Goal: Transaction & Acquisition: Purchase product/service

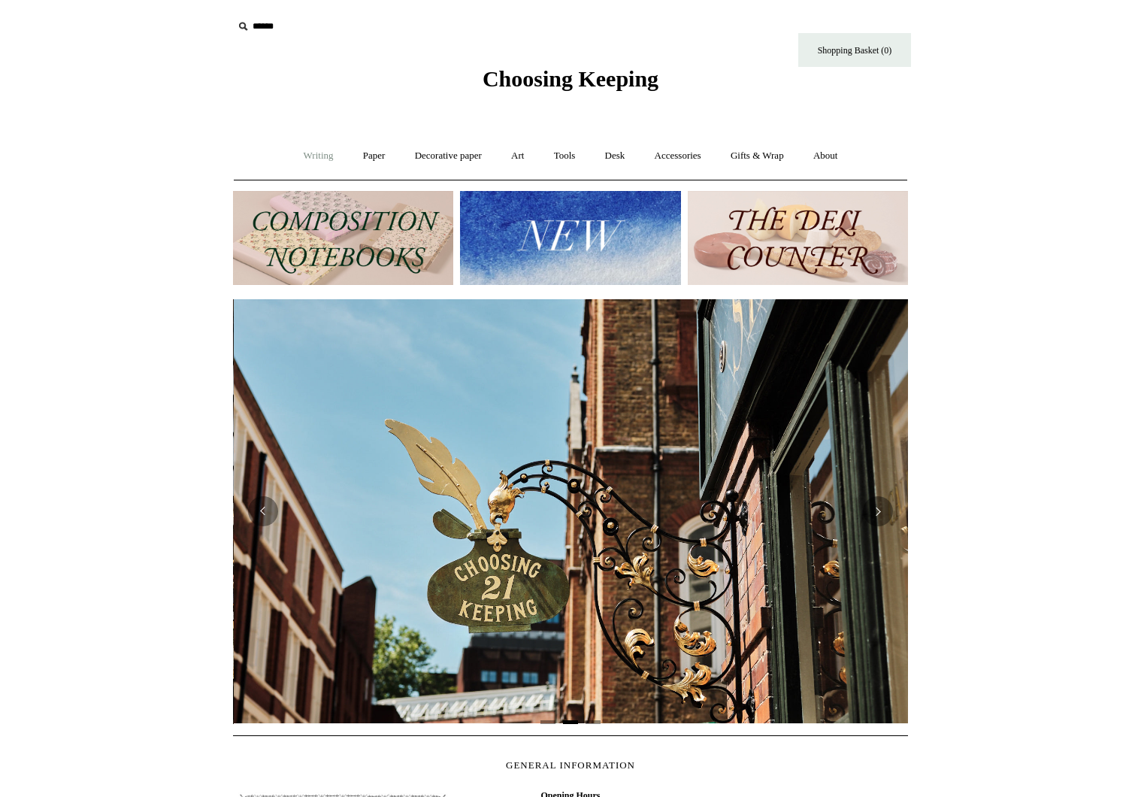
scroll to position [0, 675]
click at [759, 150] on link "Gifts & Wrap +" at bounding box center [757, 156] width 80 height 40
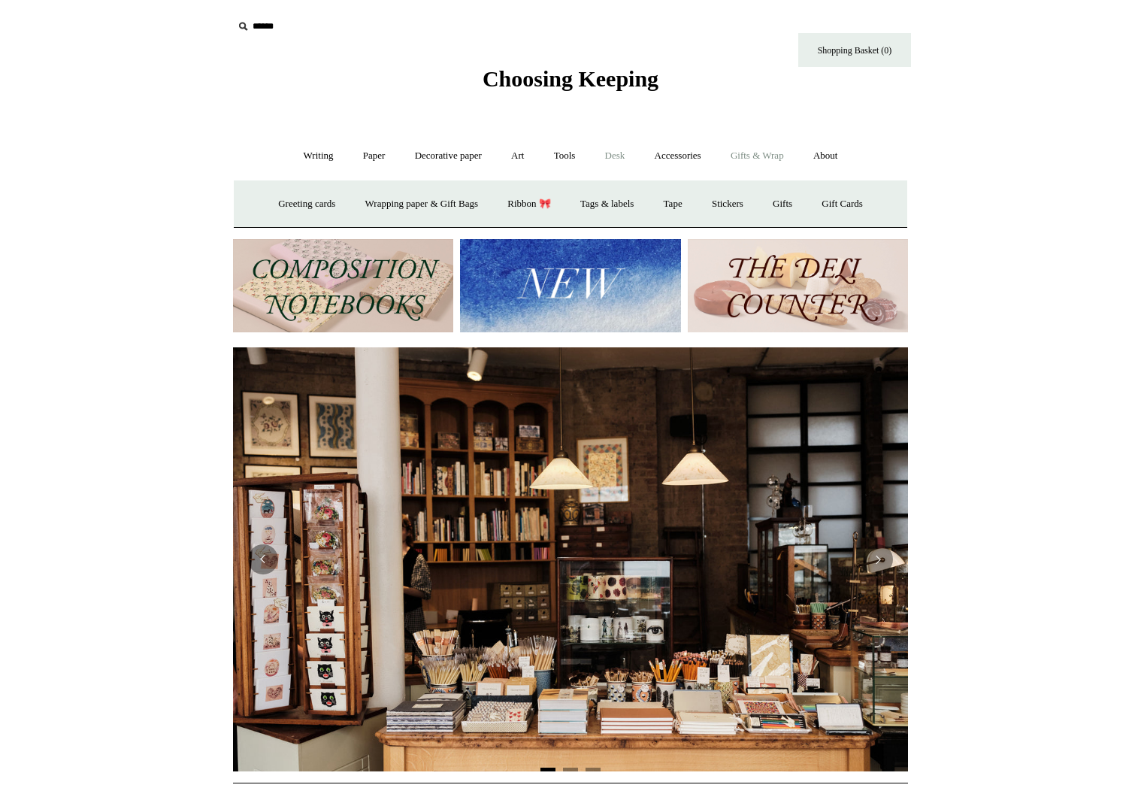
scroll to position [0, 0]
click at [618, 156] on link "Desk +" at bounding box center [615, 156] width 47 height 40
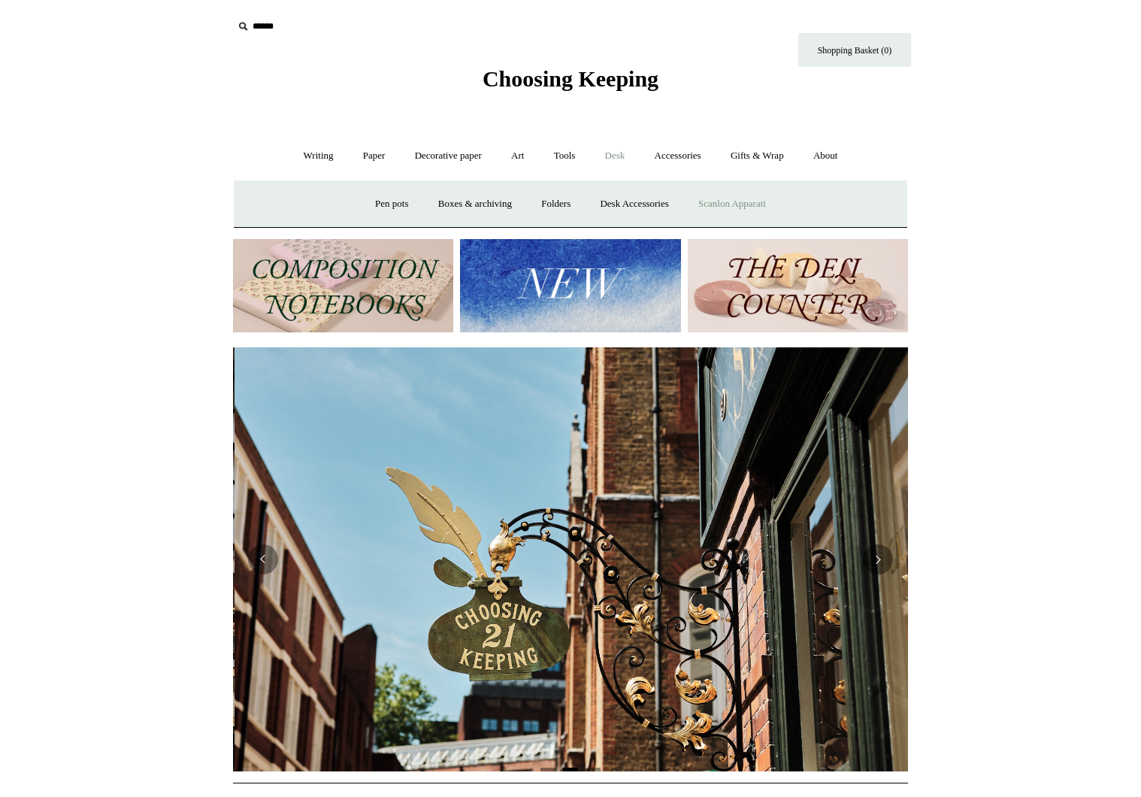
scroll to position [0, 675]
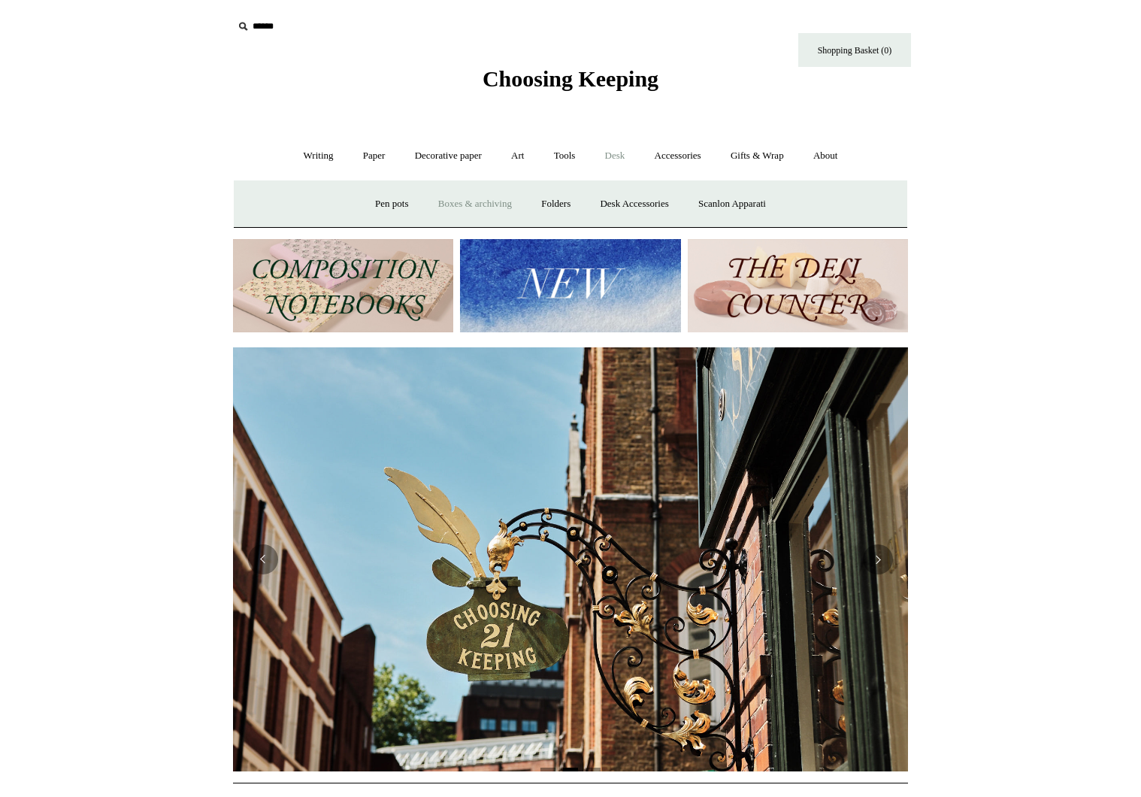
click at [480, 204] on link "Boxes & archiving" at bounding box center [475, 204] width 101 height 40
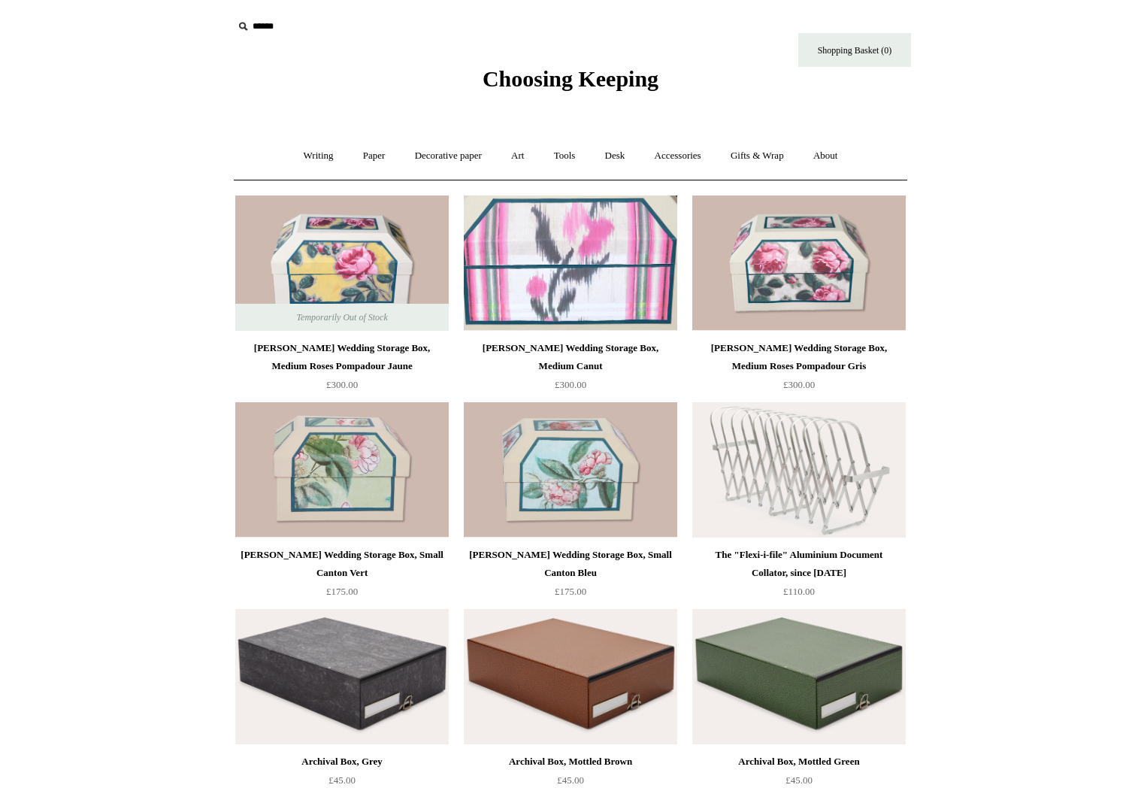
scroll to position [586, 0]
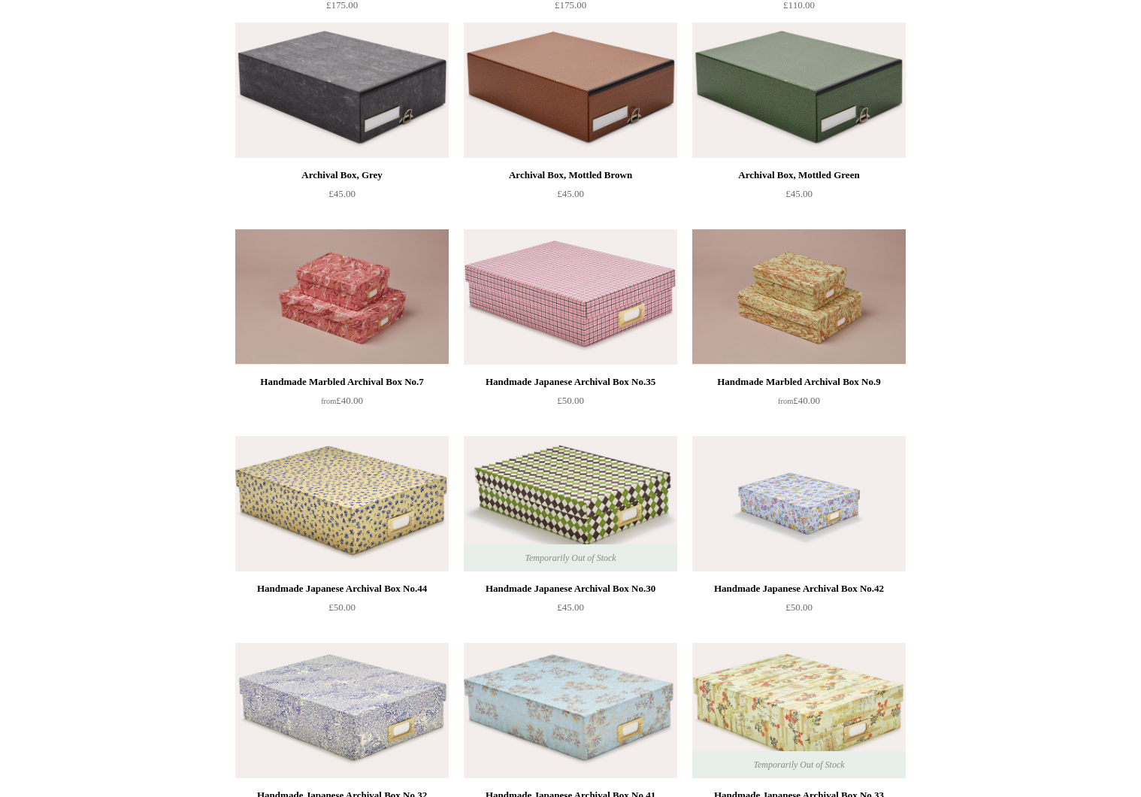
click at [269, 551] on img at bounding box center [342, 503] width 214 height 135
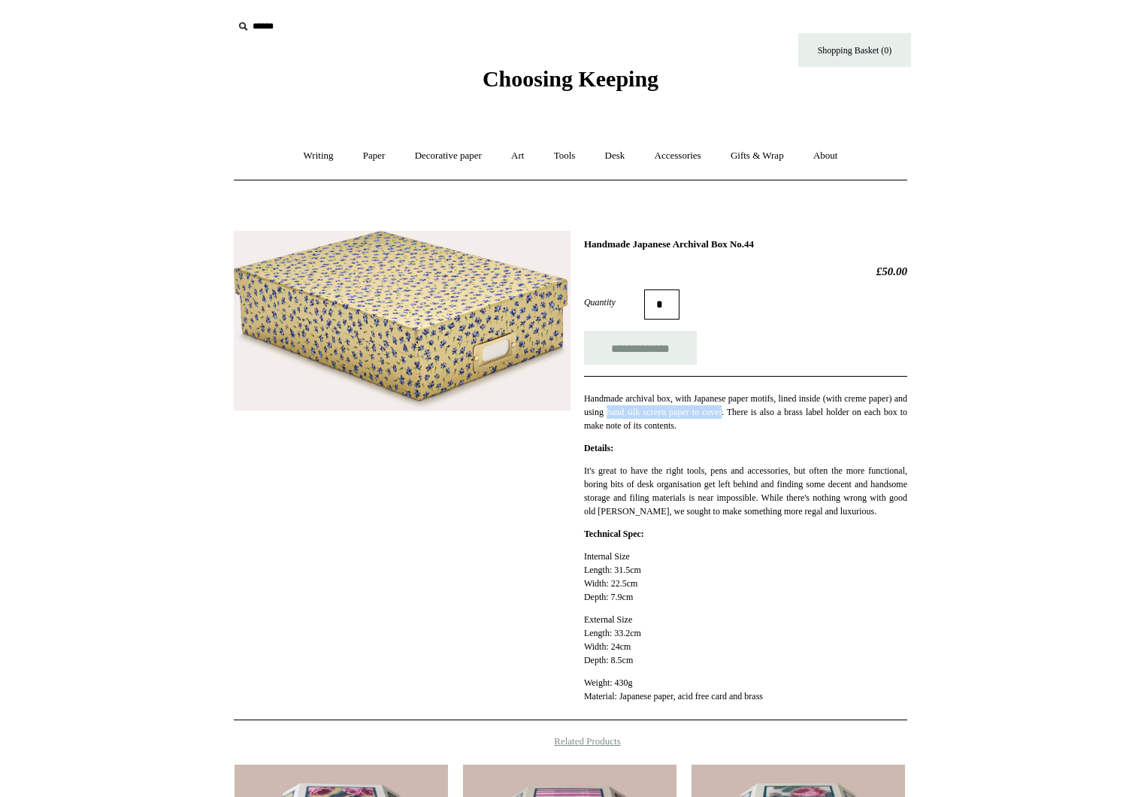
drag, startPoint x: 658, startPoint y: 412, endPoint x: 789, endPoint y: 405, distance: 131.7
click at [789, 405] on p "Handmade archival box, with Japanese paper motifs, lined inside (with creme pap…" at bounding box center [745, 412] width 323 height 41
copy p "hand silk screen paper to cover"
drag, startPoint x: 584, startPoint y: 240, endPoint x: 759, endPoint y: 241, distance: 174.4
click at [759, 241] on h1 "Handmade Japanese Archival Box No.44" at bounding box center [745, 244] width 323 height 12
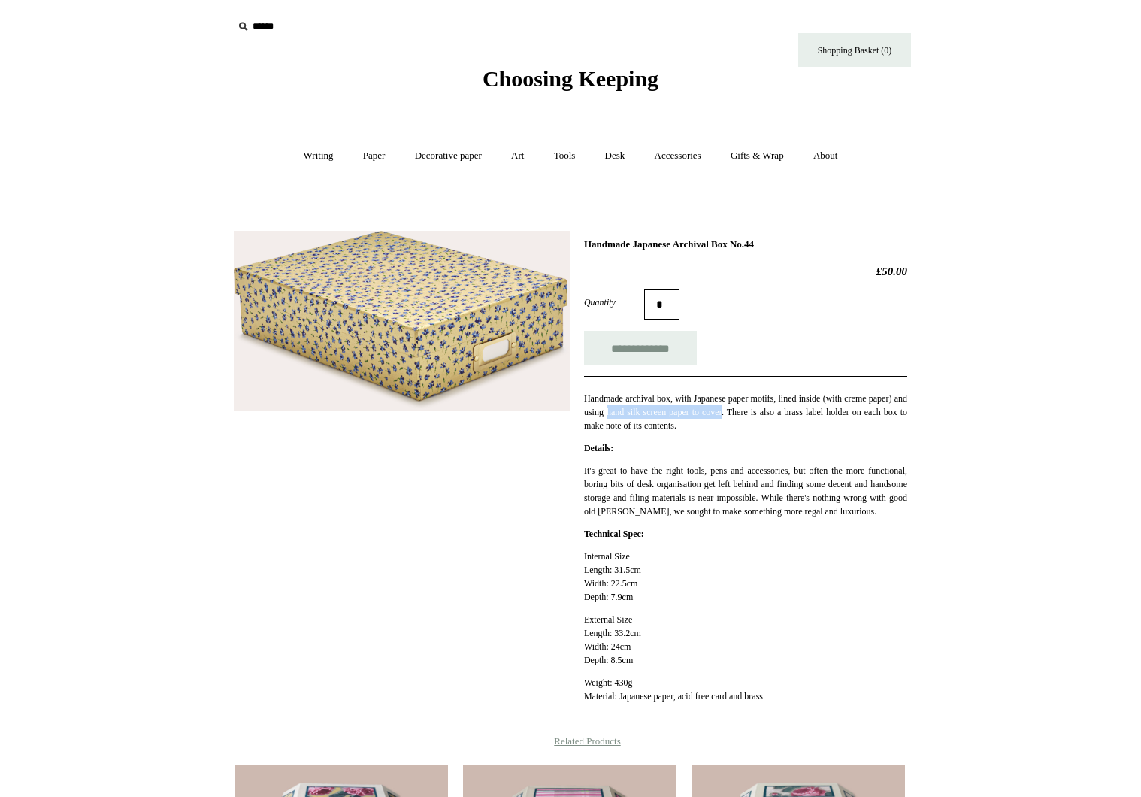
copy h1 "Handmade Japanese Archival Box"
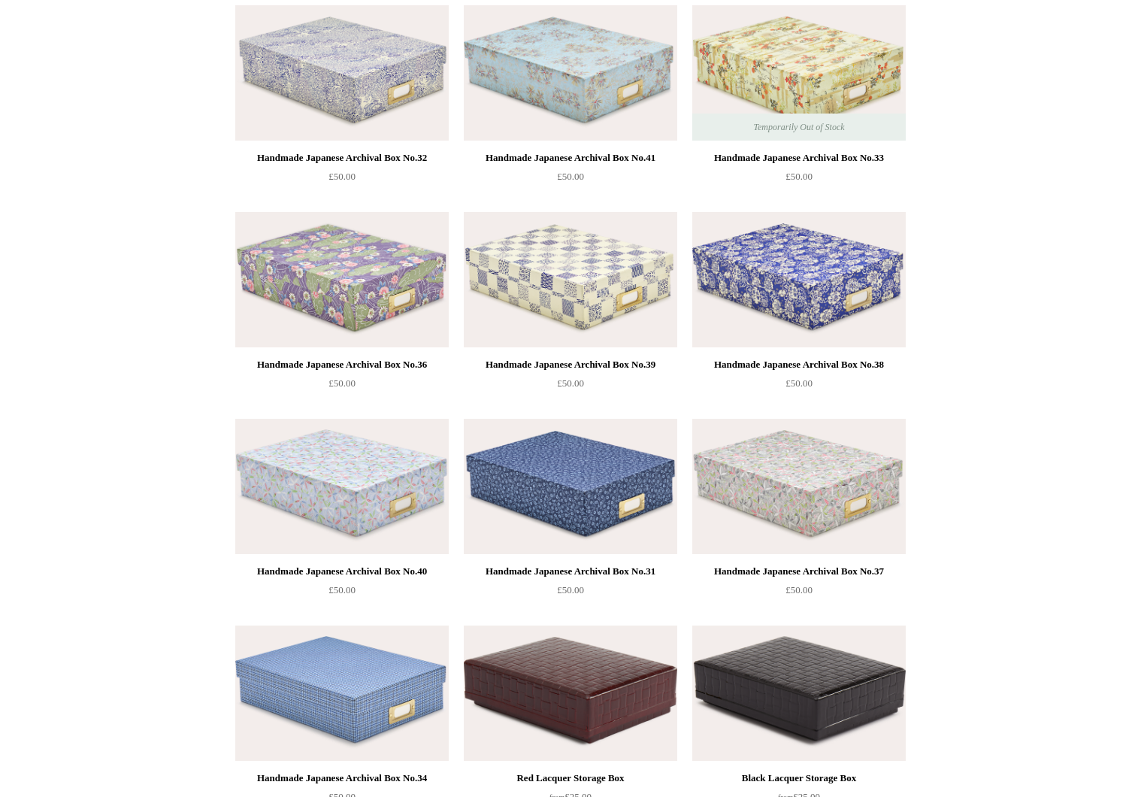
scroll to position [2122, 0]
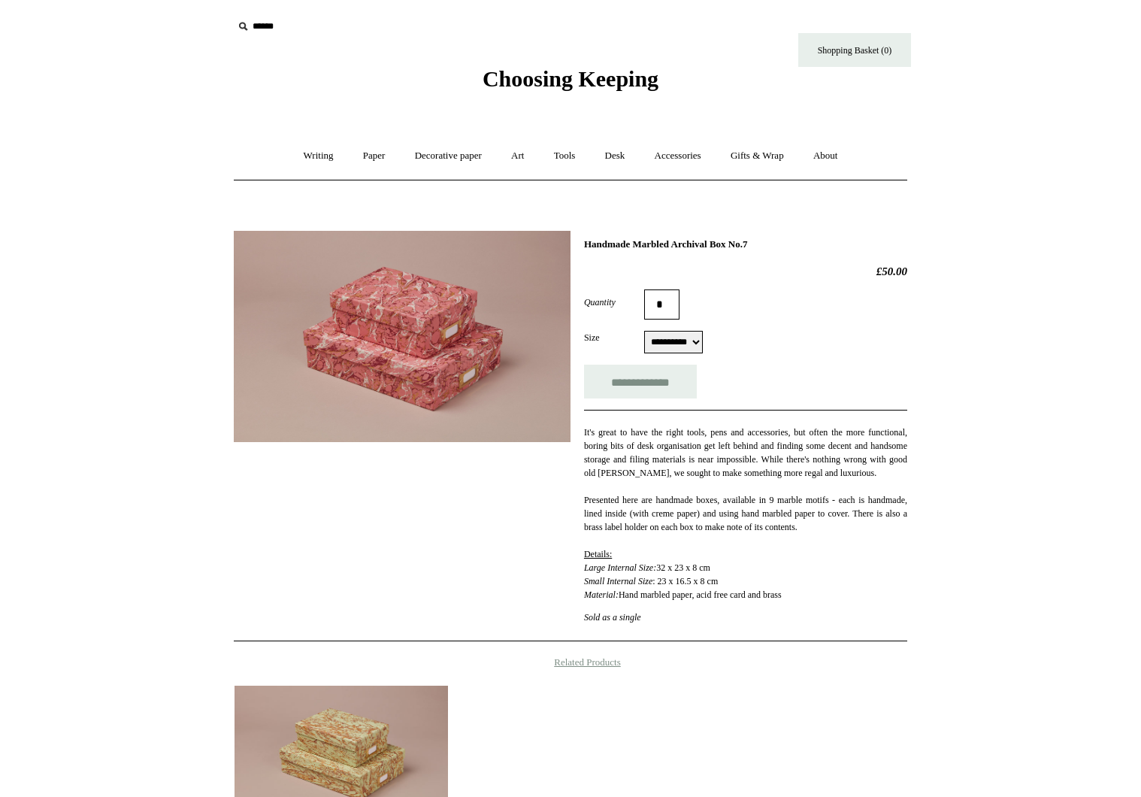
select select "**********"
